Goal: Information Seeking & Learning: Learn about a topic

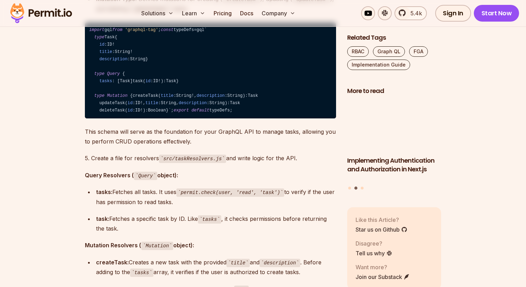
scroll to position [2845, 0]
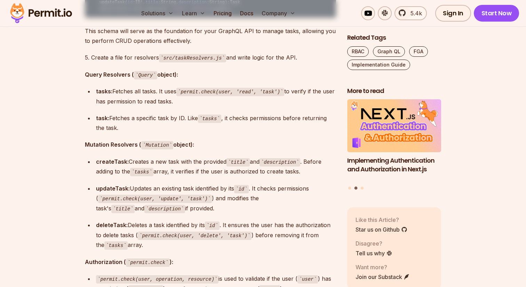
drag, startPoint x: 101, startPoint y: 76, endPoint x: 150, endPoint y: 205, distance: 137.5
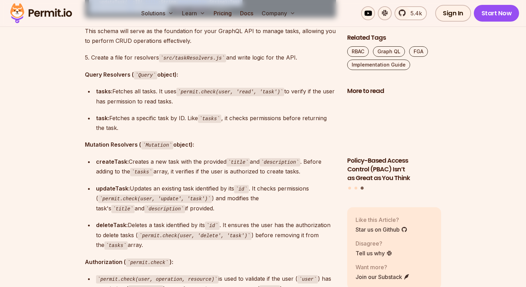
drag, startPoint x: 128, startPoint y: 196, endPoint x: 129, endPoint y: 105, distance: 91.1
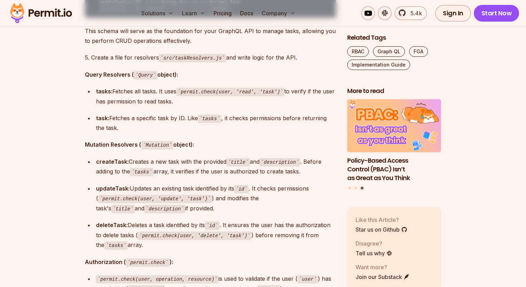
drag, startPoint x: 125, startPoint y: 94, endPoint x: 178, endPoint y: 179, distance: 100.6
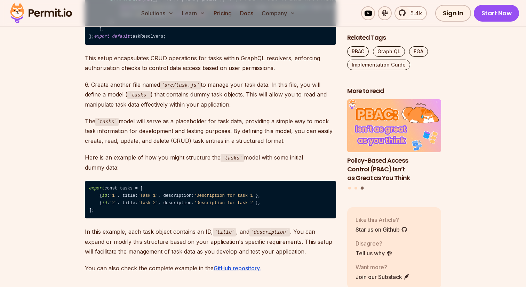
scroll to position [3314, 0]
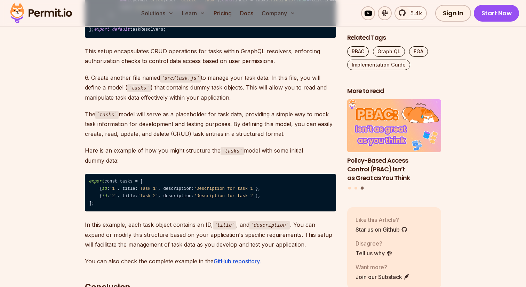
drag, startPoint x: 142, startPoint y: 127, endPoint x: 184, endPoint y: 217, distance: 98.9
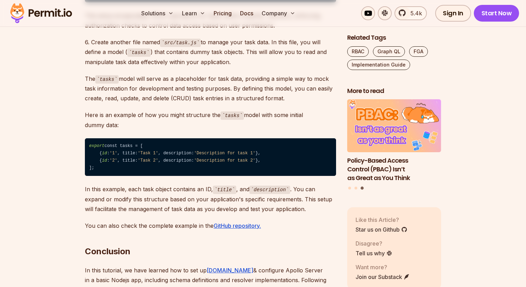
scroll to position [3349, 0]
drag, startPoint x: 127, startPoint y: 87, endPoint x: 191, endPoint y: 166, distance: 101.7
drag, startPoint x: 148, startPoint y: 141, endPoint x: 227, endPoint y: 190, distance: 92.9
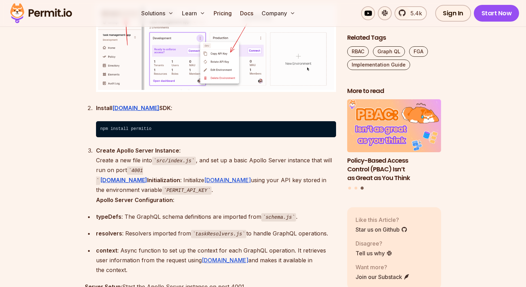
scroll to position [2436, 0]
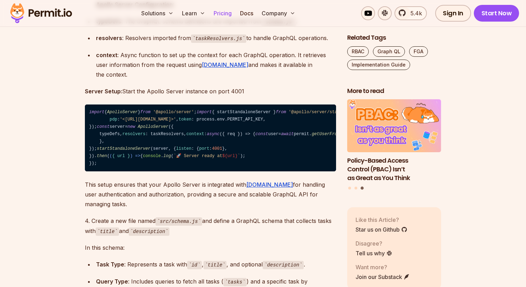
click at [225, 11] on link "Pricing" at bounding box center [223, 13] width 24 height 14
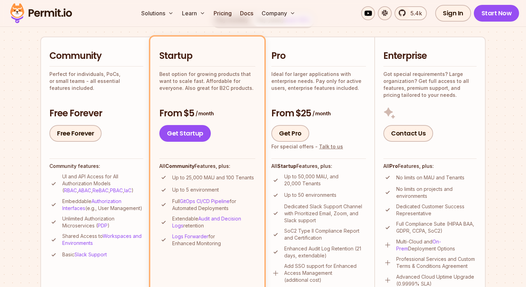
scroll to position [147, 0]
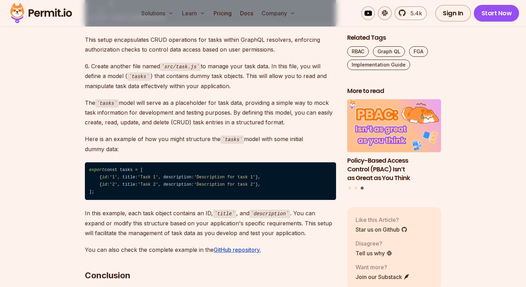
scroll to position [3319, 0]
